Goal: Information Seeking & Learning: Learn about a topic

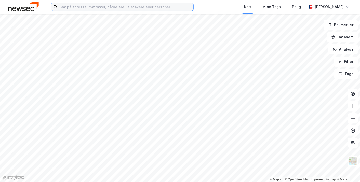
click at [111, 10] on input at bounding box center [125, 7] width 136 height 8
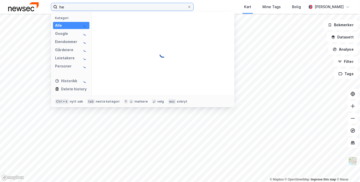
type input "h"
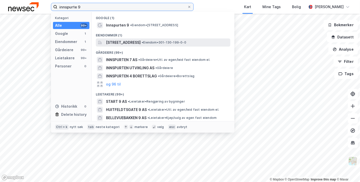
type input "innspurte 9"
click at [127, 43] on span "[STREET_ADDRESS]" at bounding box center [123, 43] width 35 height 6
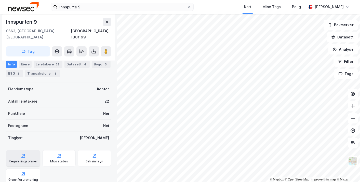
scroll to position [100, 0]
click at [13, 75] on div "ESG 3" at bounding box center [14, 73] width 17 height 7
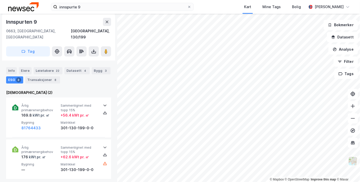
scroll to position [56, 0]
